Goal: Find contact information: Find contact information

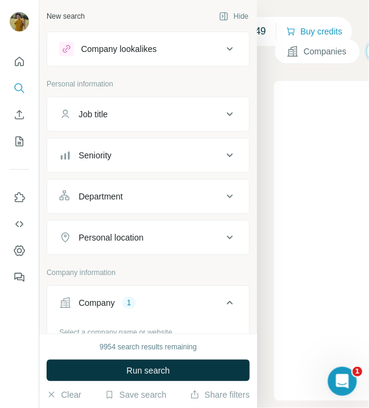
scroll to position [133, 0]
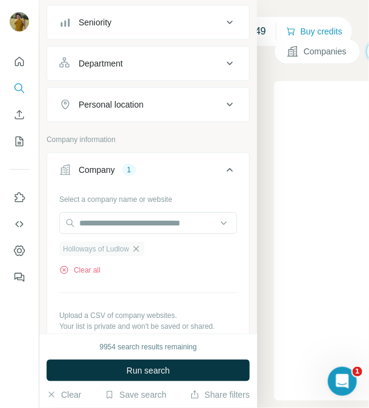
click at [138, 251] on icon "button" at bounding box center [136, 249] width 10 height 10
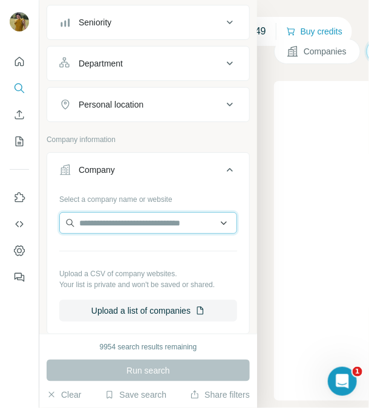
click at [119, 228] on input "text" at bounding box center [148, 223] width 178 height 22
paste input "**********"
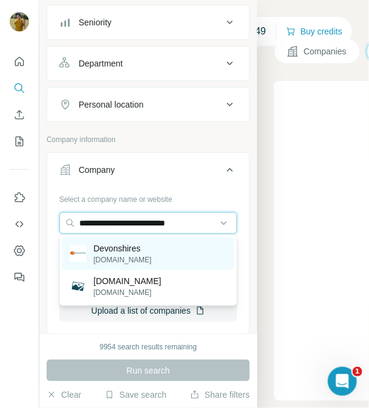
type input "**********"
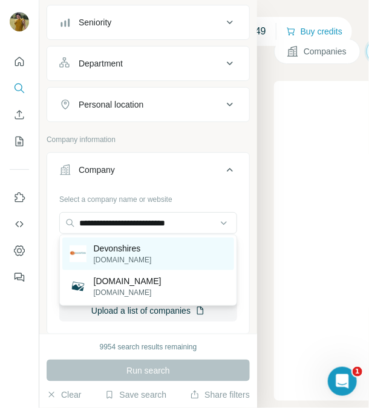
click at [137, 258] on p "[DOMAIN_NAME]" at bounding box center [123, 259] width 58 height 11
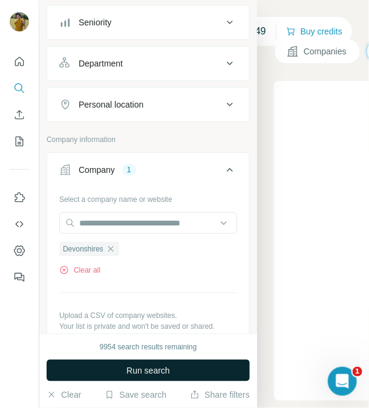
click at [138, 366] on span "Run search" at bounding box center [147, 370] width 43 height 12
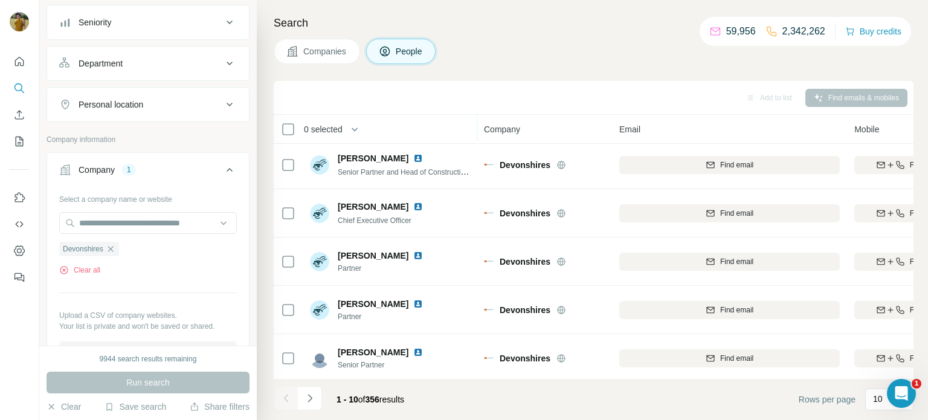
scroll to position [53, 0]
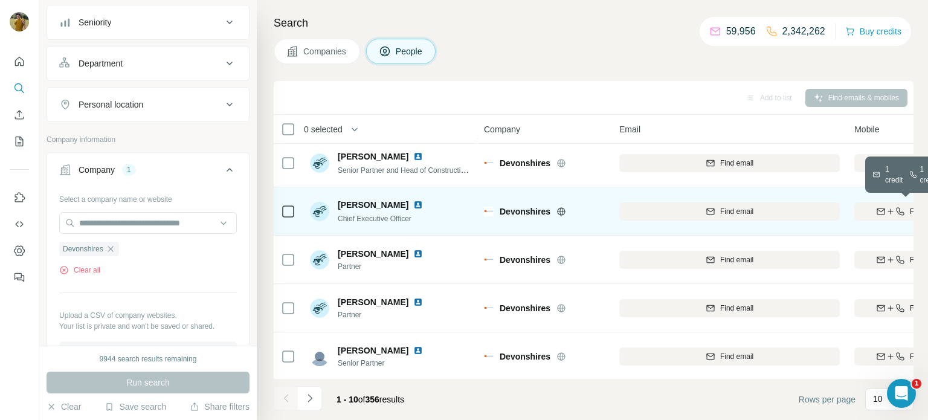
click at [368, 211] on icon "button" at bounding box center [891, 212] width 10 height 10
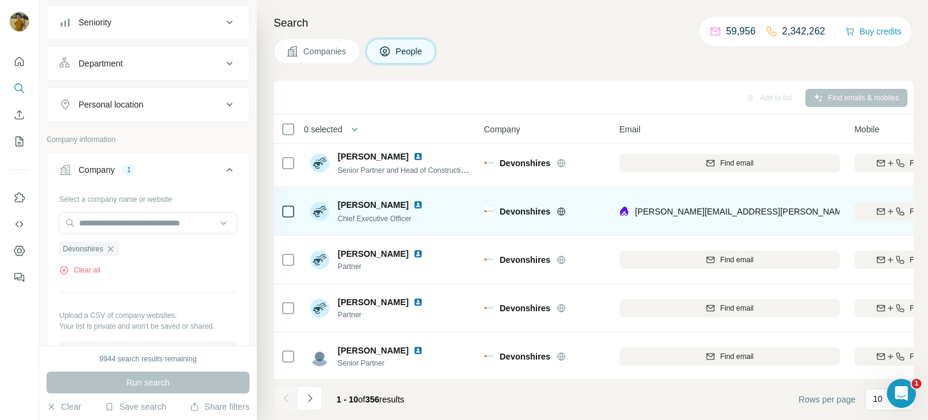
click at [368, 205] on img at bounding box center [418, 205] width 10 height 10
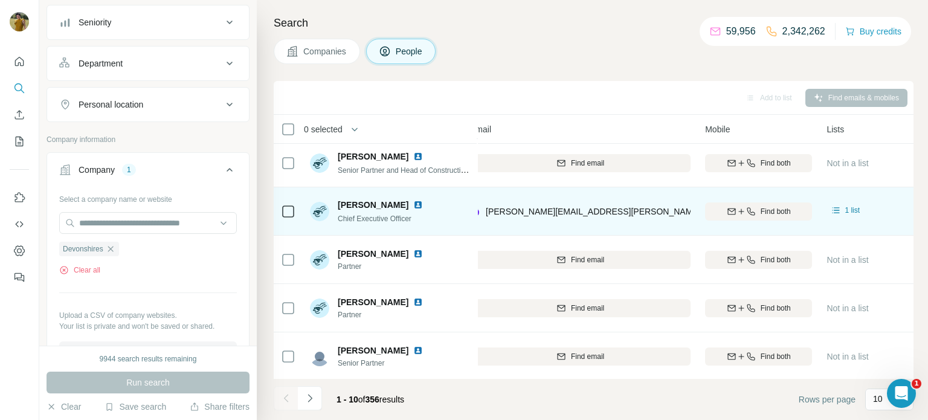
scroll to position [51, 150]
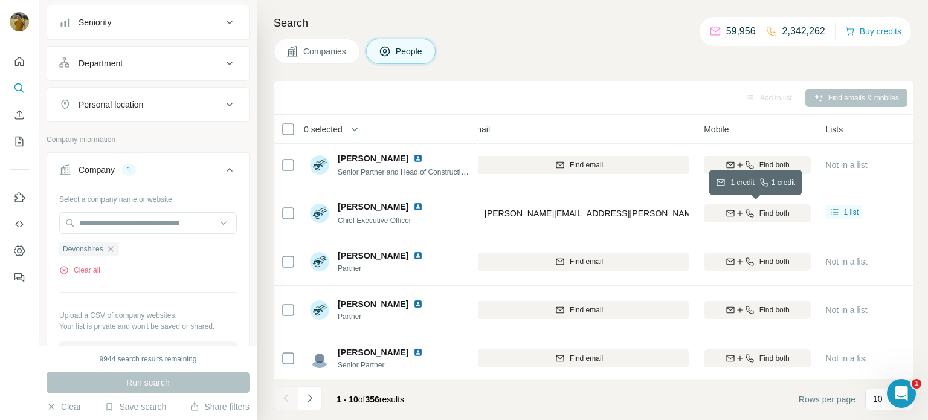
click at [368, 218] on button "Find both" at bounding box center [757, 213] width 107 height 18
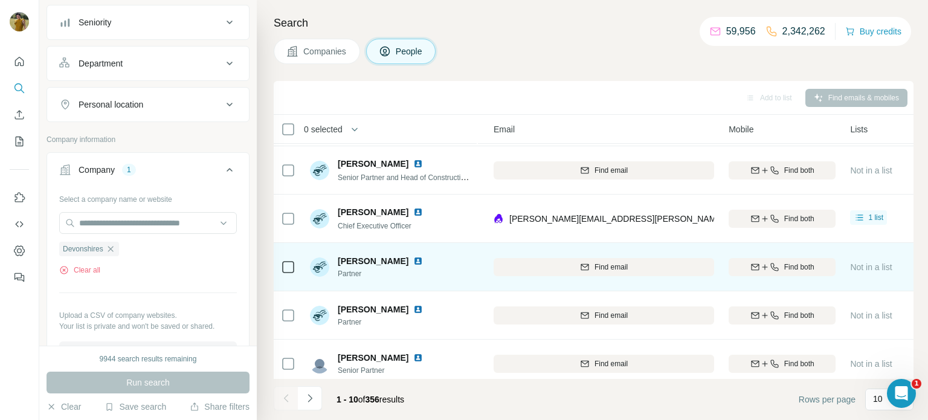
scroll to position [45, 126]
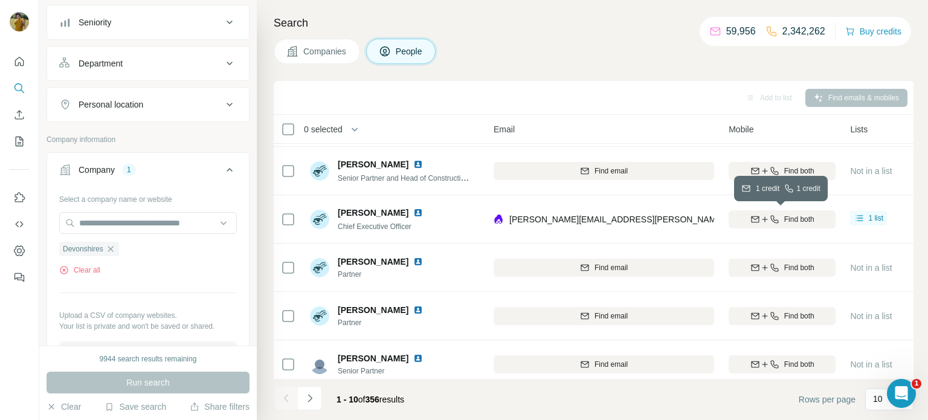
click at [368, 220] on span "Find both" at bounding box center [799, 219] width 30 height 11
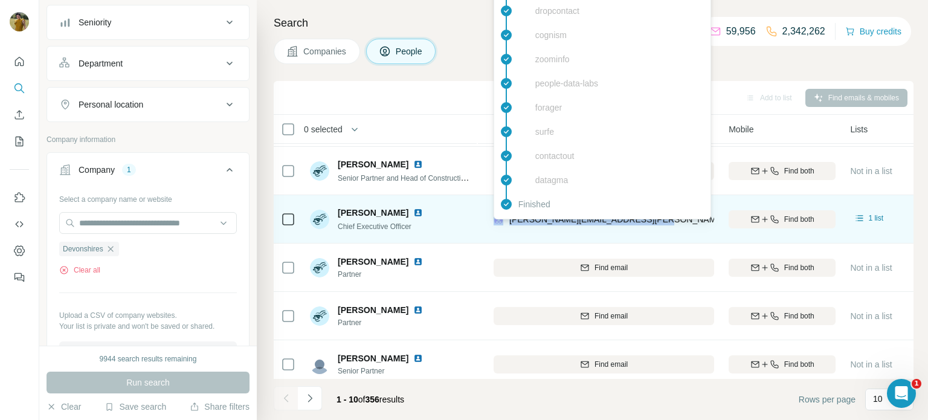
drag, startPoint x: 665, startPoint y: 217, endPoint x: 502, endPoint y: 222, distance: 163.2
click at [368, 222] on div "[PERSON_NAME][EMAIL_ADDRESS][PERSON_NAME][DOMAIN_NAME]" at bounding box center [604, 218] width 221 height 33
copy div "[PERSON_NAME][EMAIL_ADDRESS][PERSON_NAME][DOMAIN_NAME]"
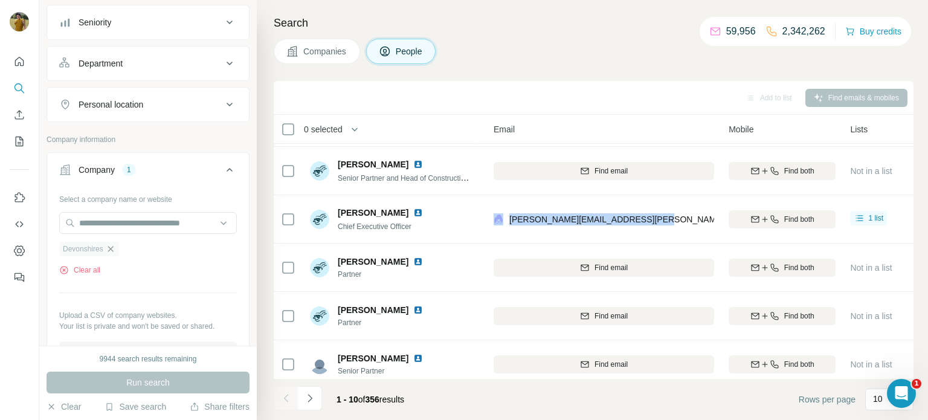
click at [112, 248] on icon "button" at bounding box center [110, 248] width 5 height 5
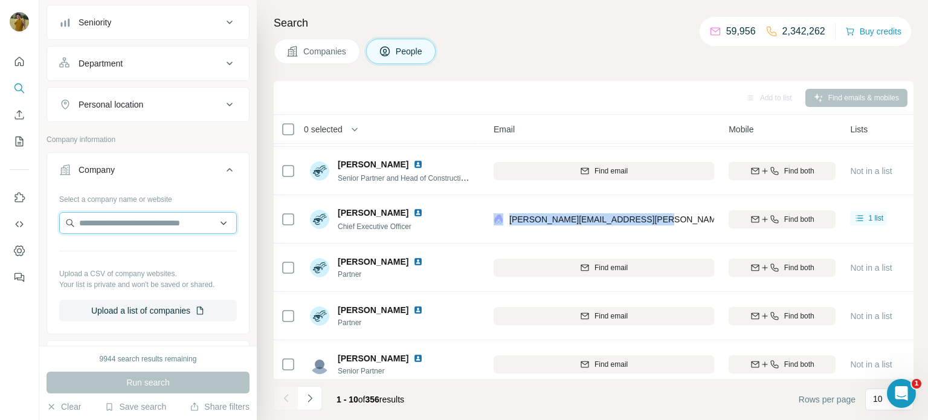
click at [114, 216] on input "text" at bounding box center [148, 223] width 178 height 22
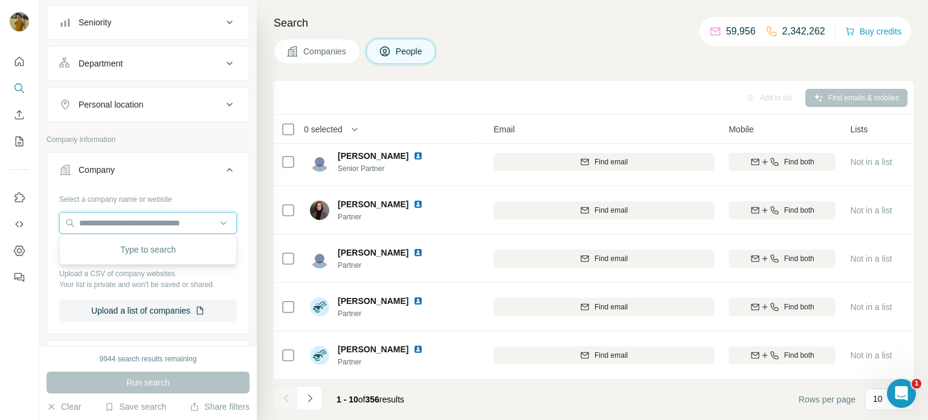
scroll to position [0, 126]
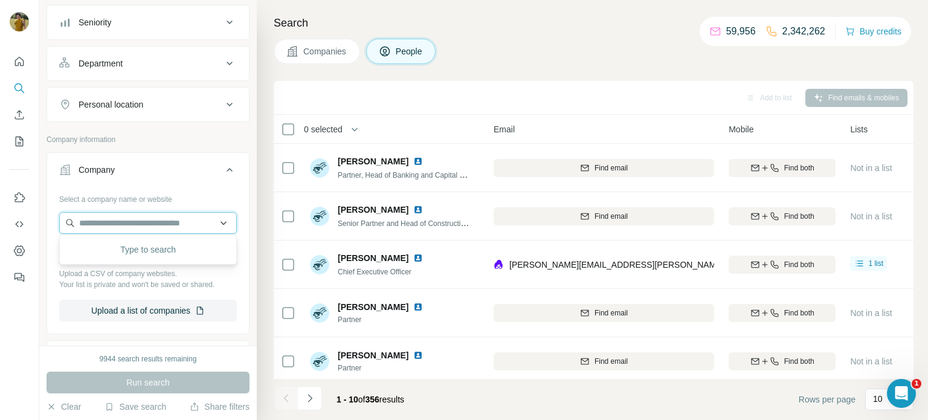
click at [103, 221] on input "text" at bounding box center [148, 223] width 178 height 22
paste input "**********"
type input "**********"
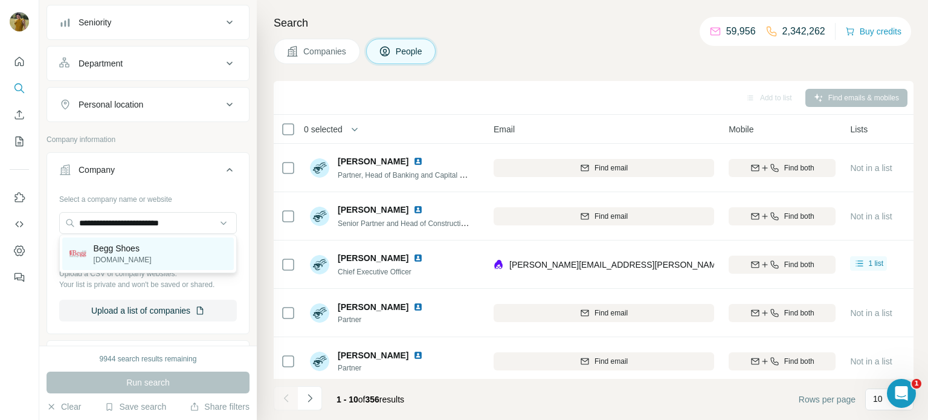
click at [111, 251] on p "Begg Shoes" at bounding box center [123, 248] width 58 height 12
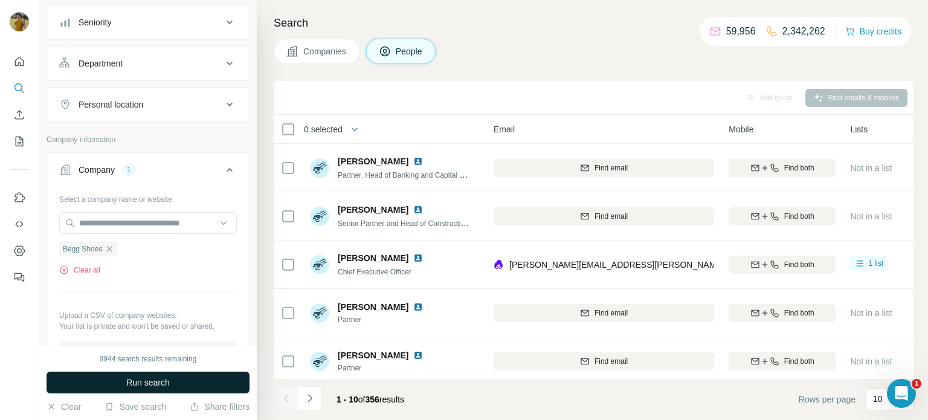
click at [140, 384] on span "Run search" at bounding box center [147, 382] width 43 height 12
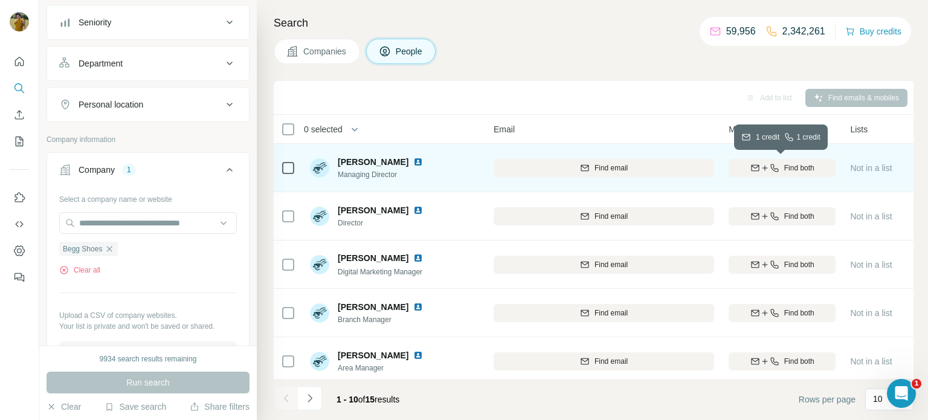
click at [368, 164] on span "Find both" at bounding box center [799, 168] width 30 height 11
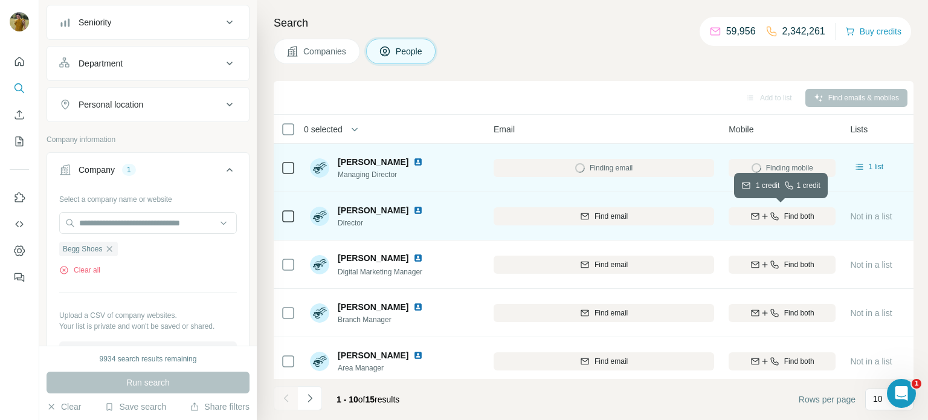
click at [368, 219] on span "Find both" at bounding box center [799, 216] width 30 height 11
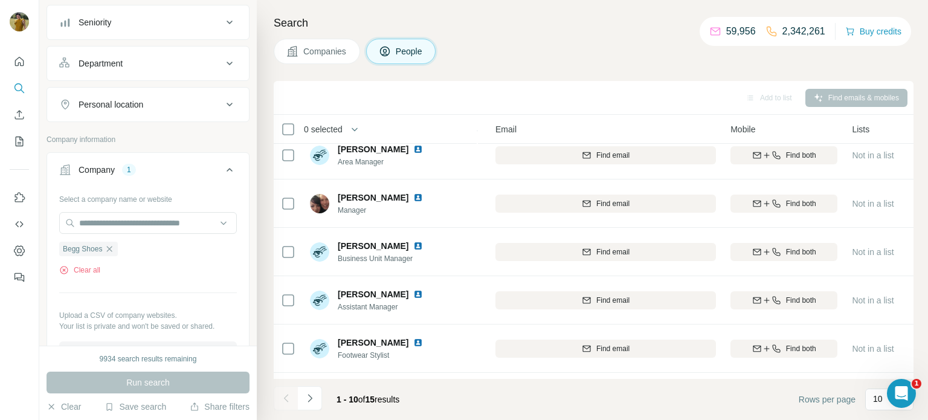
scroll to position [248, 124]
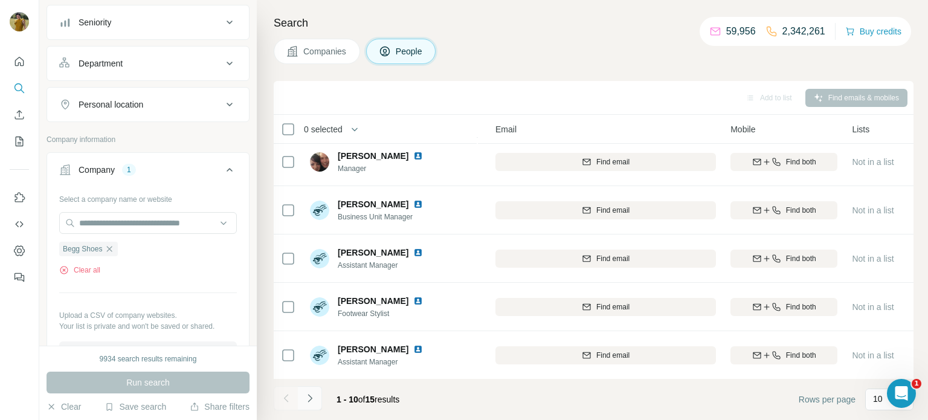
click at [319, 404] on button "Navigate to next page" at bounding box center [310, 398] width 24 height 24
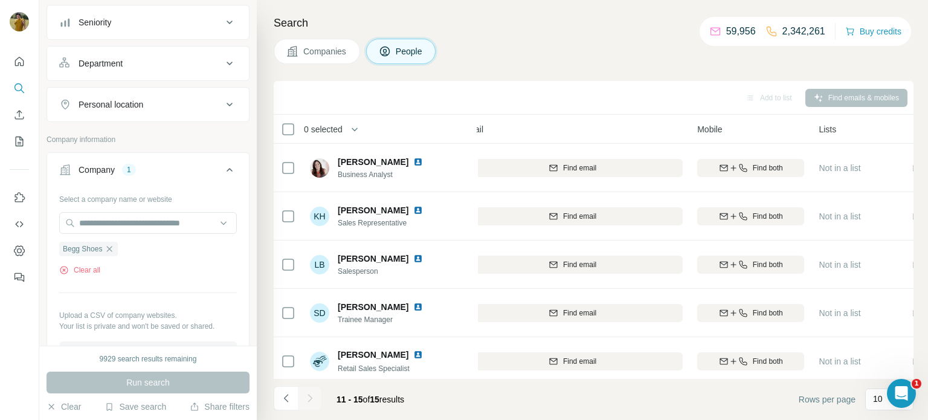
scroll to position [0, 158]
click at [283, 399] on icon "Navigate to previous page" at bounding box center [286, 398] width 12 height 12
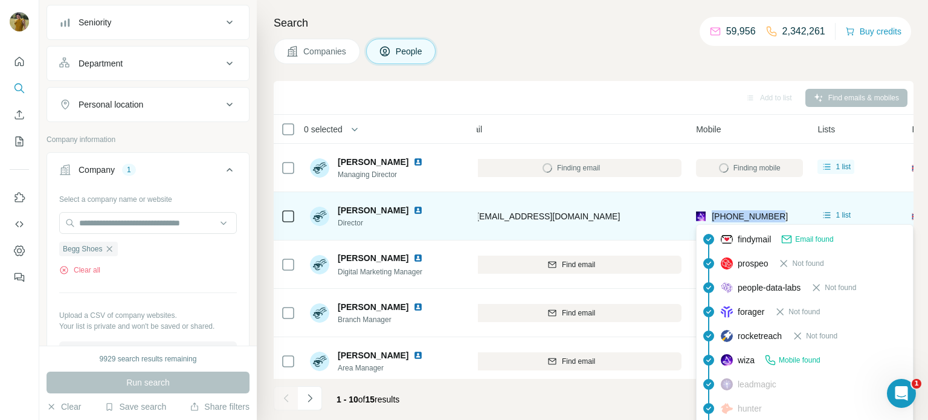
drag, startPoint x: 784, startPoint y: 215, endPoint x: 709, endPoint y: 212, distance: 74.4
click at [368, 212] on div "[PHONE_NUMBER]" at bounding box center [749, 215] width 107 height 33
copy span "[PHONE_NUMBER]"
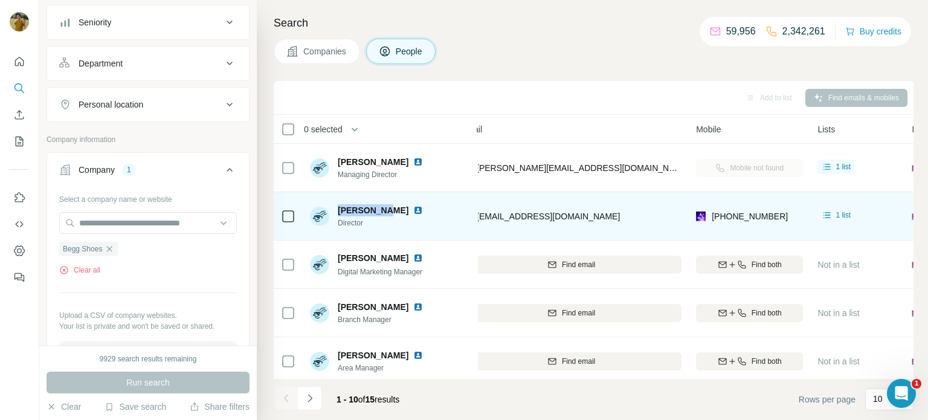
drag, startPoint x: 338, startPoint y: 209, endPoint x: 387, endPoint y: 210, distance: 49.5
click at [368, 210] on div "[PERSON_NAME]" at bounding box center [383, 210] width 90 height 12
copy span "[PERSON_NAME]"
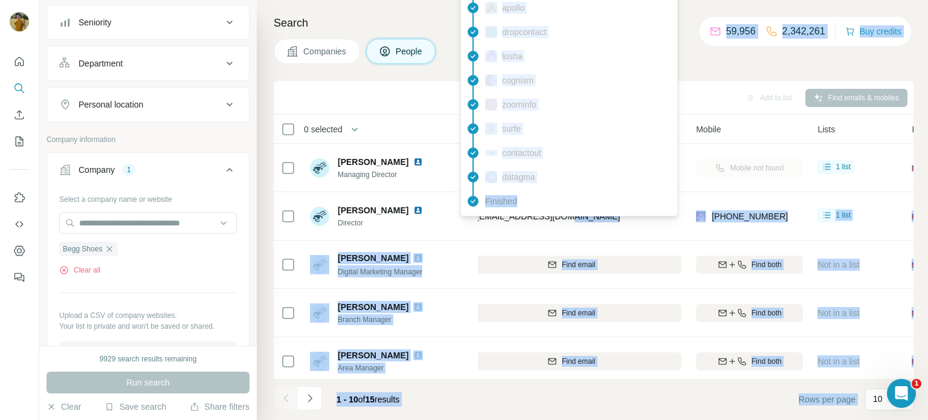
drag, startPoint x: 583, startPoint y: 213, endPoint x: 524, endPoint y: 213, distance: 58.6
click at [368, 213] on body "New search Hide Company lookalikes Personal information Job title Seniority Dep…" at bounding box center [464, 255] width 928 height 510
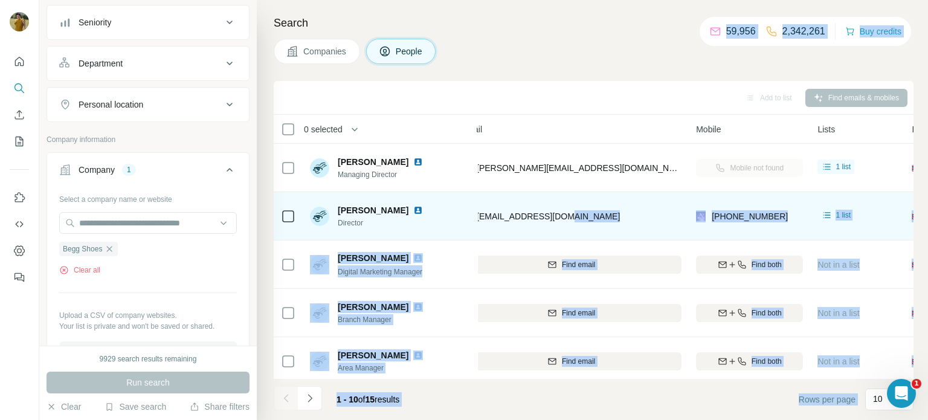
click at [368, 233] on td "[EMAIL_ADDRESS][DOMAIN_NAME]" at bounding box center [571, 216] width 235 height 48
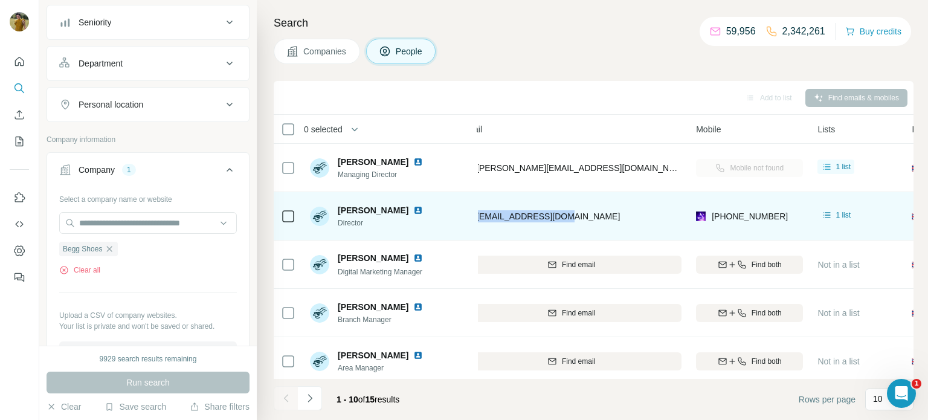
drag, startPoint x: 575, startPoint y: 218, endPoint x: 477, endPoint y: 218, distance: 98.5
click at [0, 0] on tr "[PERSON_NAME] Director Begg Shoes [EMAIL_ADDRESS][DOMAIN_NAME] [PHONE_NUMBER] 1…" at bounding box center [0, 0] width 0 height 0
copy tr "Begg Shoes [EMAIL_ADDRESS][DOMAIN_NAME]"
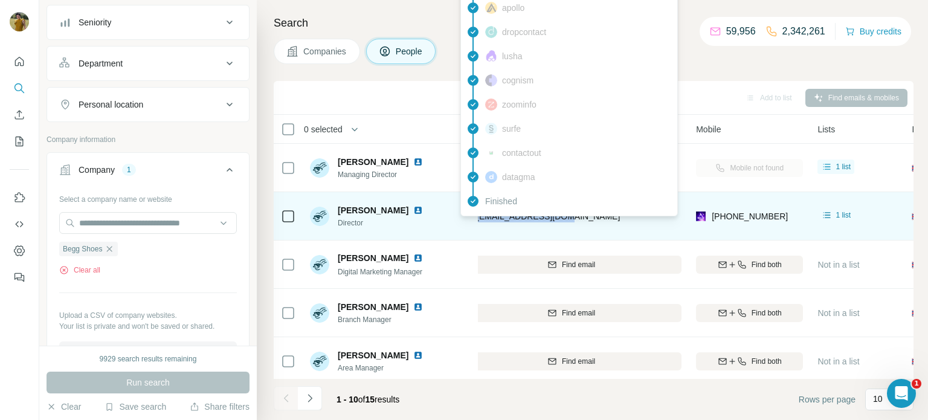
copy tr "Begg Shoes [EMAIL_ADDRESS][DOMAIN_NAME]"
click at [368, 219] on span "[EMAIL_ADDRESS][DOMAIN_NAME]" at bounding box center [548, 216] width 143 height 10
drag, startPoint x: 578, startPoint y: 220, endPoint x: 478, endPoint y: 217, distance: 99.7
click at [368, 217] on div "[EMAIL_ADDRESS][DOMAIN_NAME]" at bounding box center [571, 215] width 221 height 33
copy tr "Begg Shoes [EMAIL_ADDRESS][DOMAIN_NAME]"
